Goal: Information Seeking & Learning: Learn about a topic

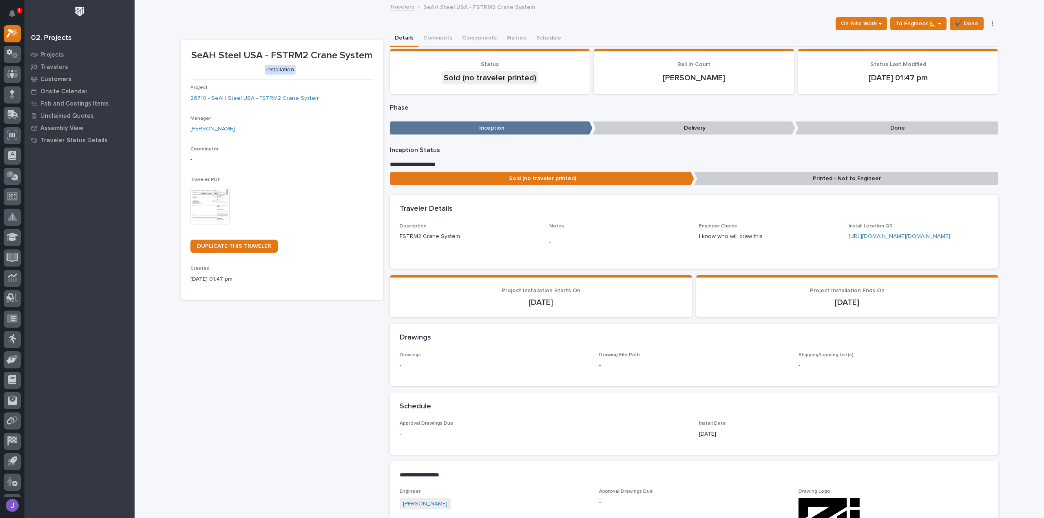
click at [216, 195] on img at bounding box center [209, 205] width 39 height 39
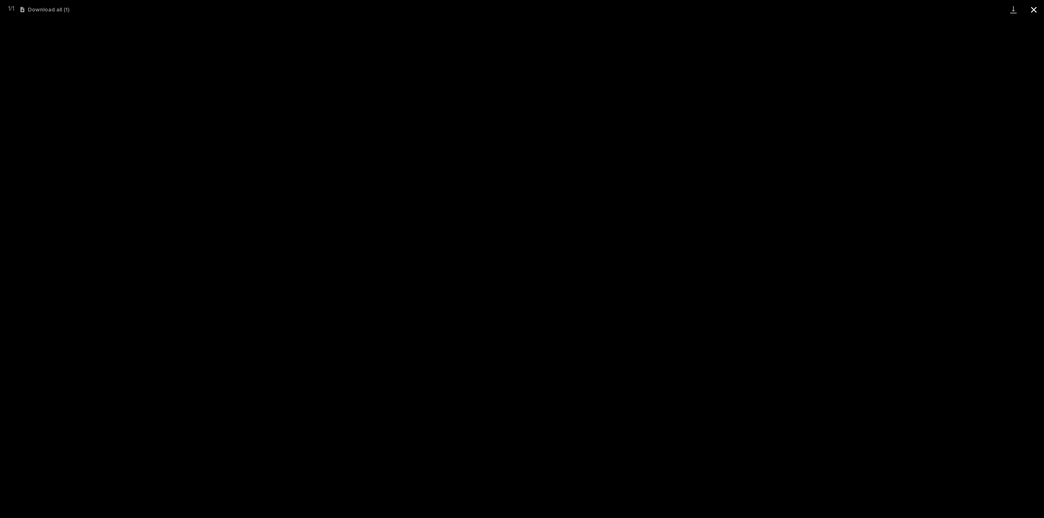
click at [1037, 9] on button "Close gallery" at bounding box center [1033, 9] width 20 height 19
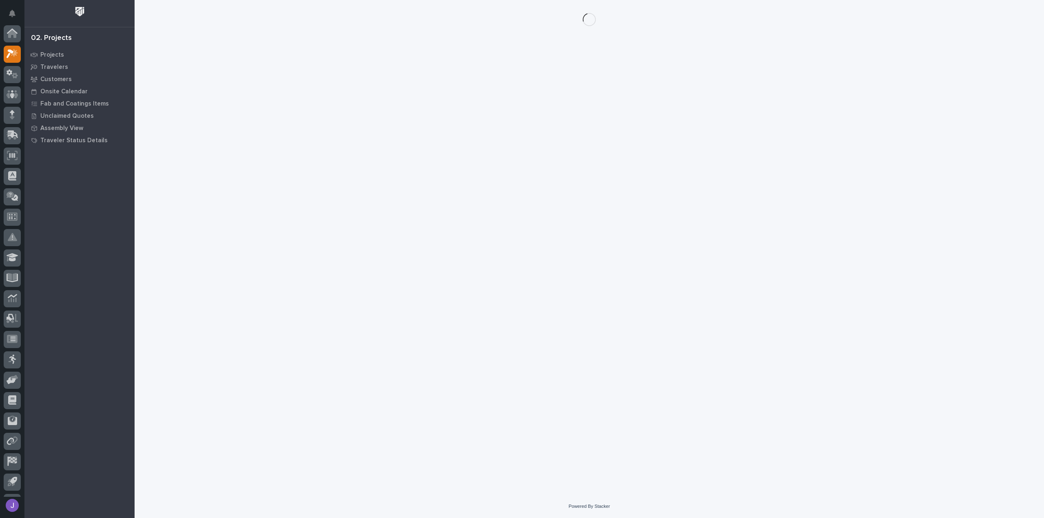
scroll to position [20, 0]
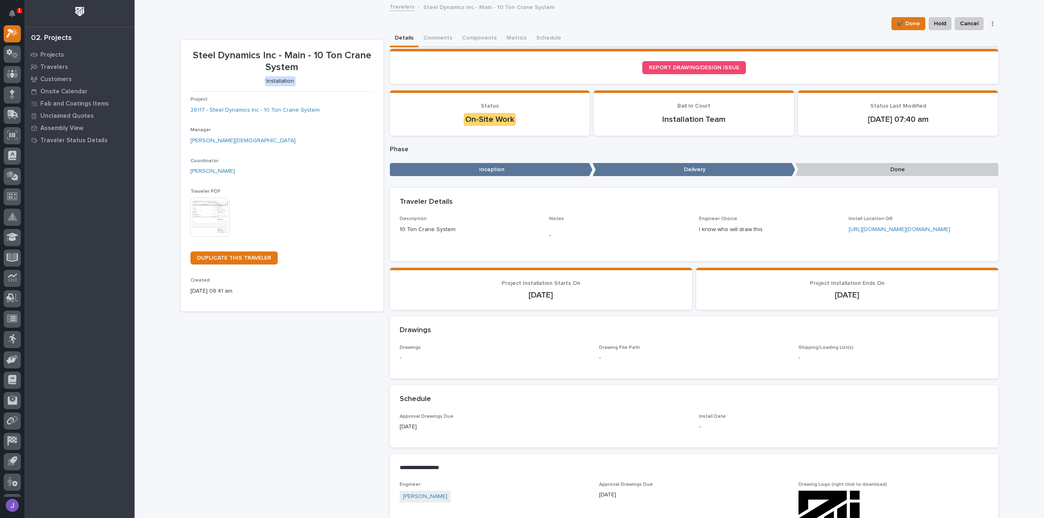
click at [18, 13] on p "1" at bounding box center [19, 11] width 3 height 6
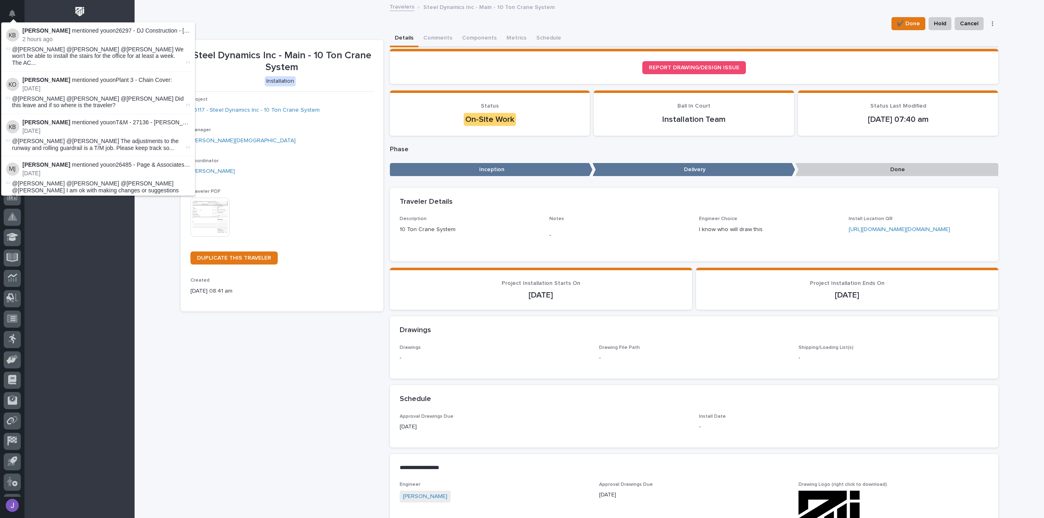
click at [230, 8] on div "Travelers Steel Dynamics Inc - Main - 10 Ton Crane System" at bounding box center [589, 7] width 909 height 11
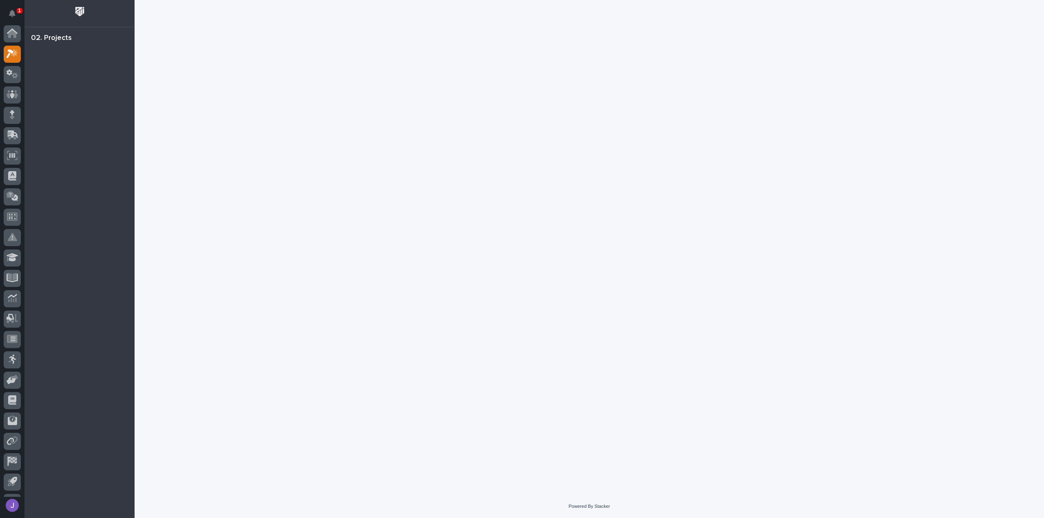
scroll to position [20, 0]
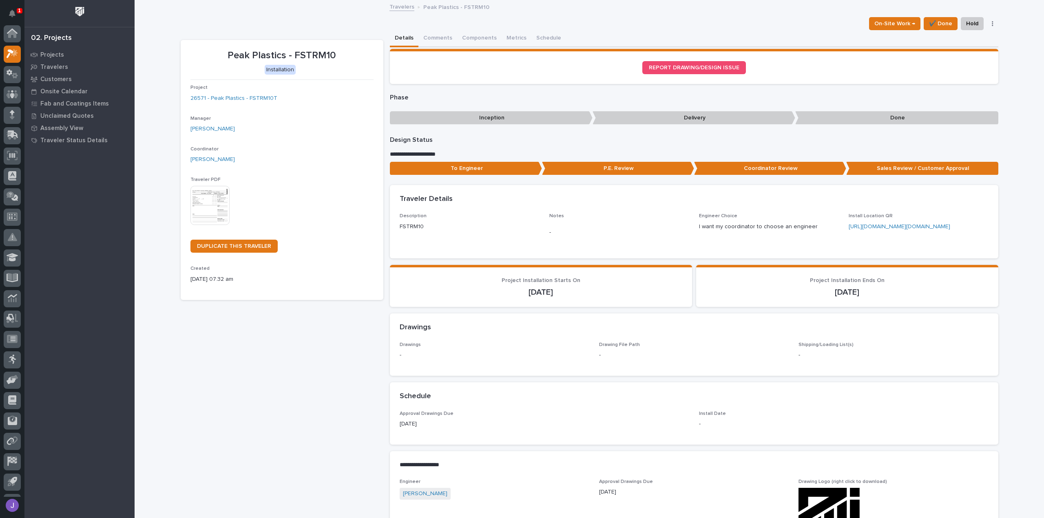
scroll to position [20, 0]
click at [206, 210] on img at bounding box center [209, 205] width 39 height 39
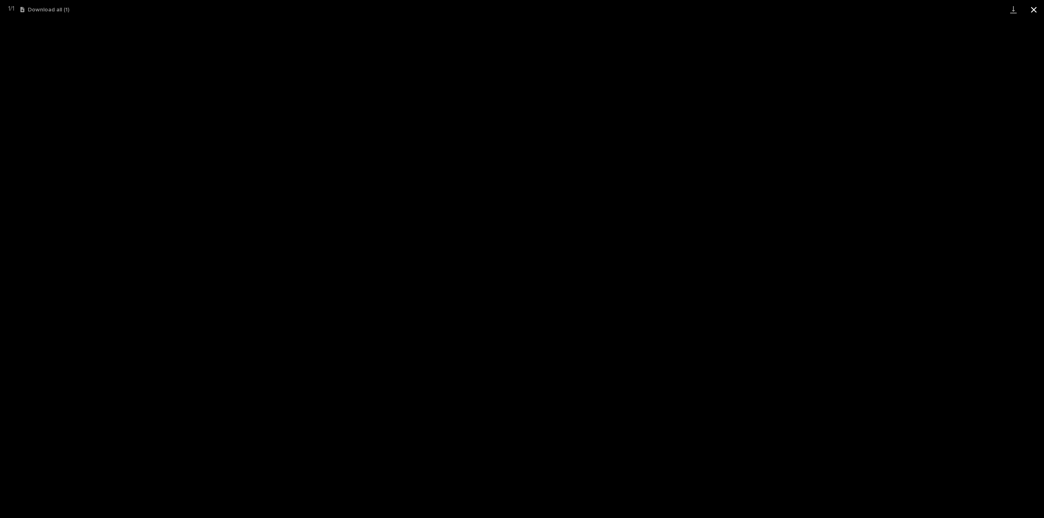
click at [1038, 13] on button "Close gallery" at bounding box center [1033, 9] width 20 height 19
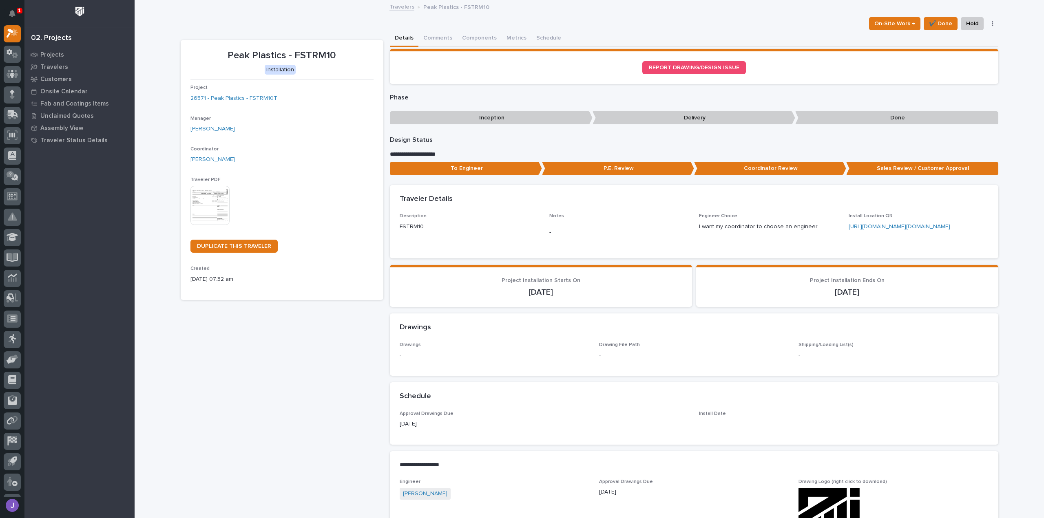
click at [911, 230] on link "[URL][DOMAIN_NAME][DOMAIN_NAME]" at bounding box center [900, 227] width 102 height 6
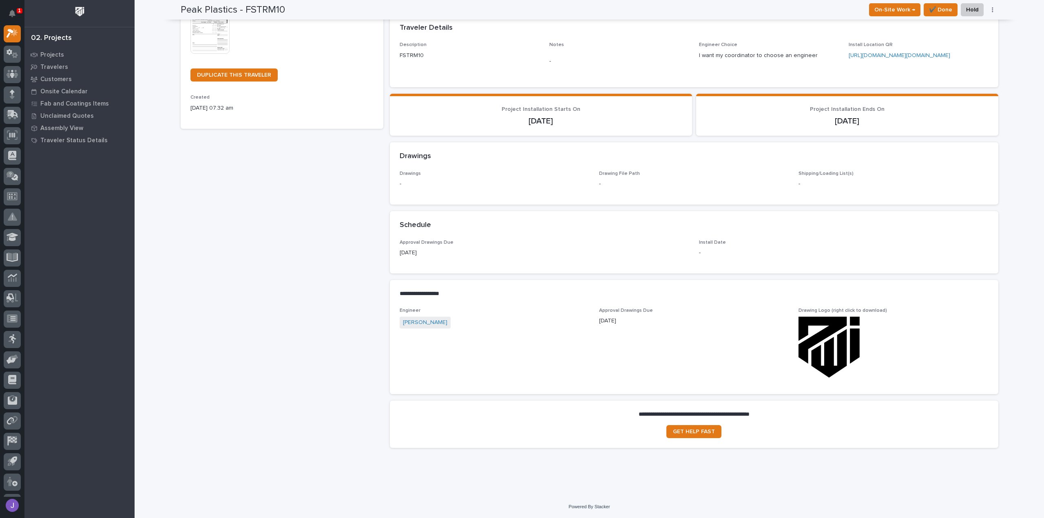
scroll to position [0, 0]
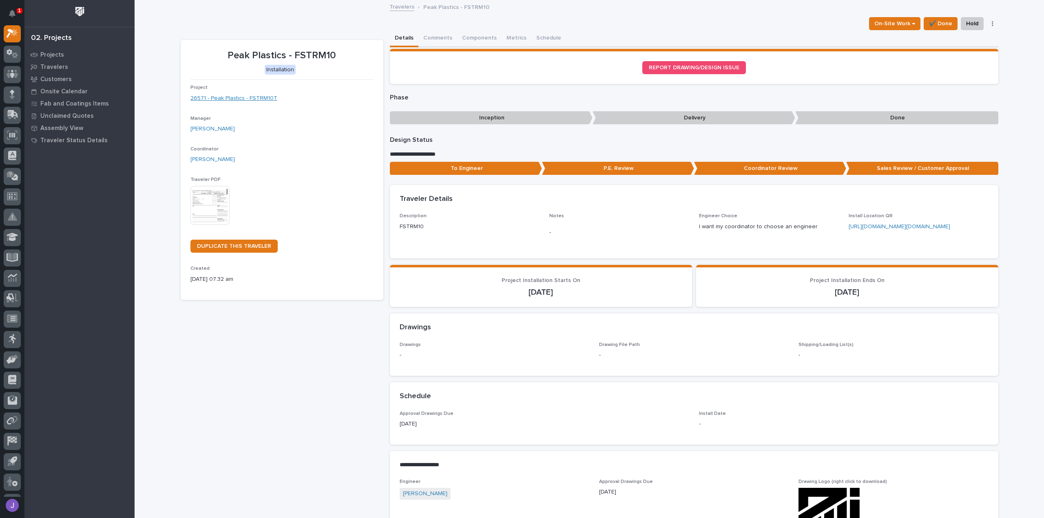
click at [241, 95] on link "26571 - Peak Plastics - FSTRM10T" at bounding box center [233, 98] width 87 height 9
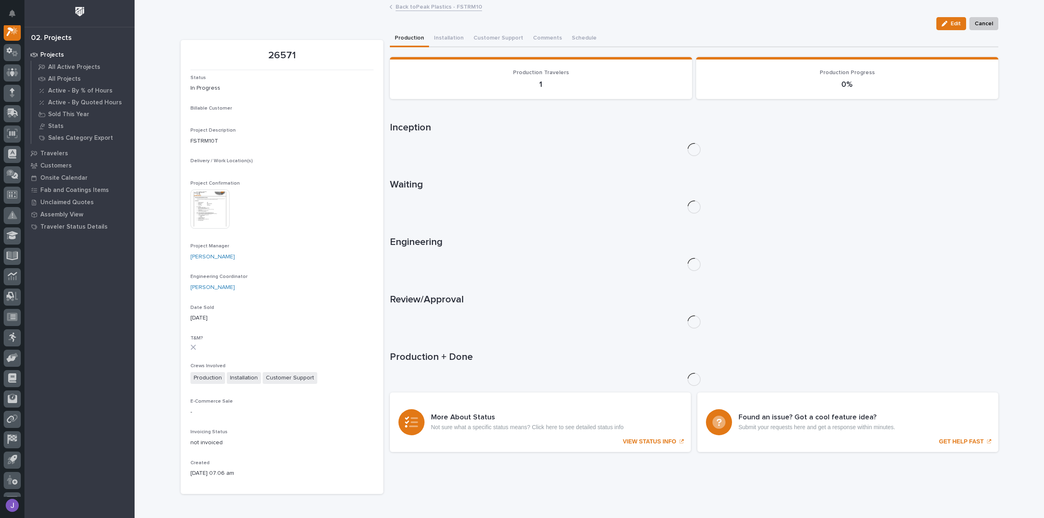
scroll to position [20, 0]
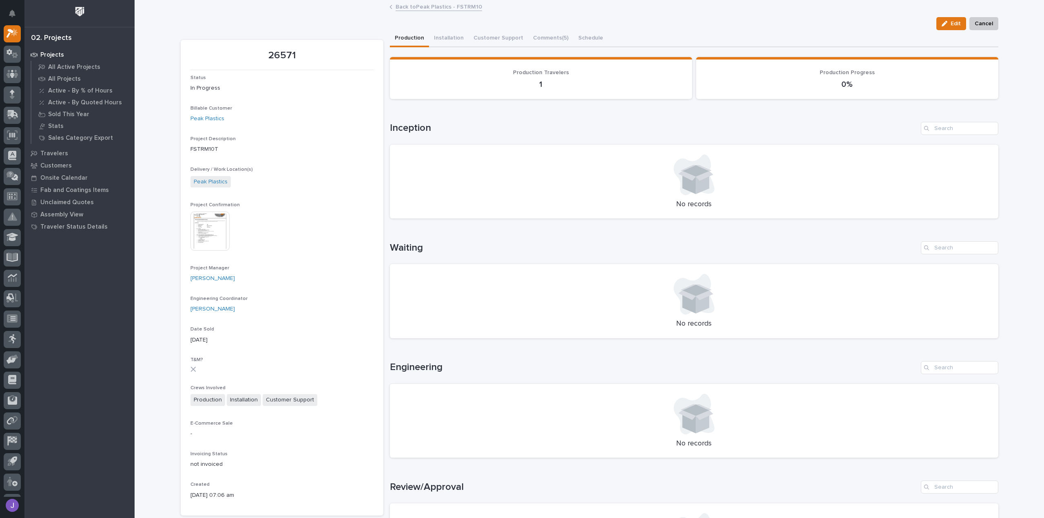
click at [221, 243] on img at bounding box center [209, 231] width 39 height 39
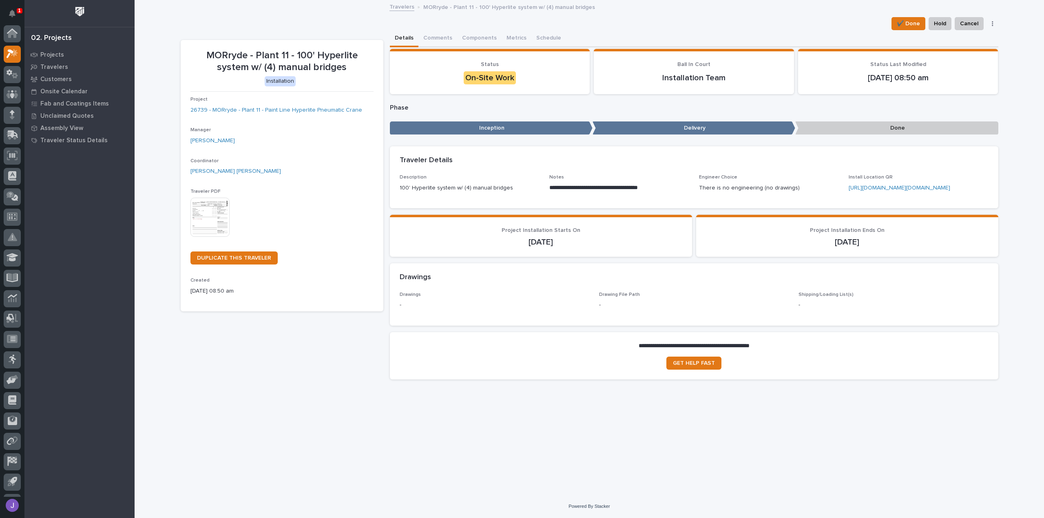
scroll to position [20, 0]
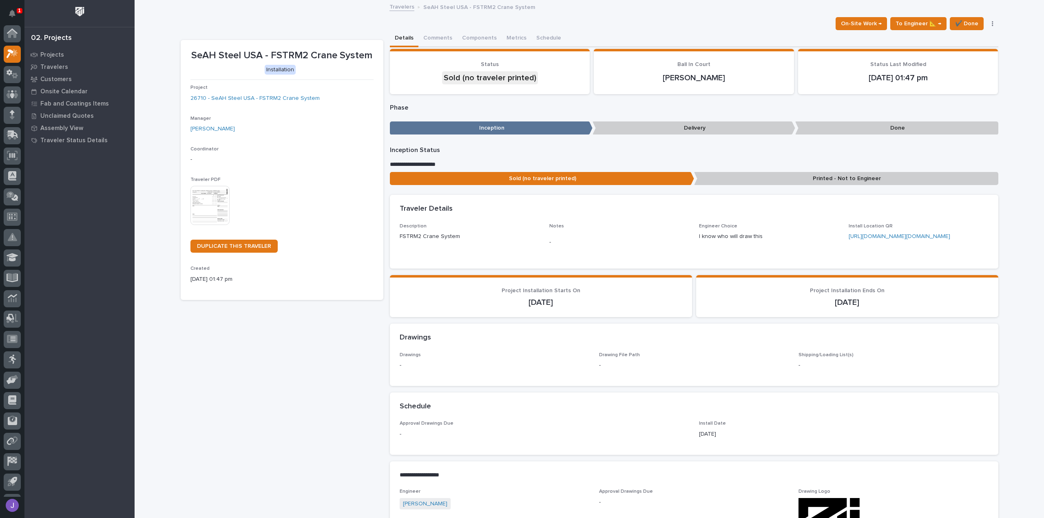
scroll to position [20, 0]
